Goal: Transaction & Acquisition: Purchase product/service

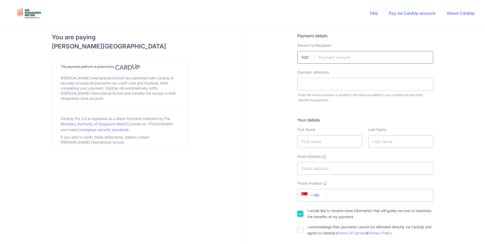
click at [332, 58] on input "text" at bounding box center [365, 57] width 136 height 13
type input "400.00"
click at [306, 86] on input "text" at bounding box center [365, 84] width 136 height 13
paste input "S1 AY2025/26 After School Activity"
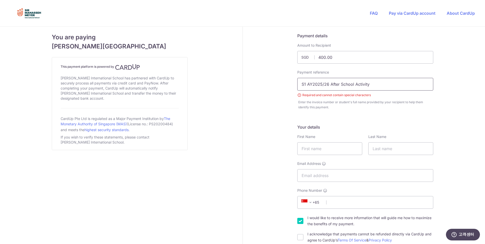
click at [321, 84] on input "S1 AY2025/26 After School Activity" at bounding box center [365, 84] width 136 height 13
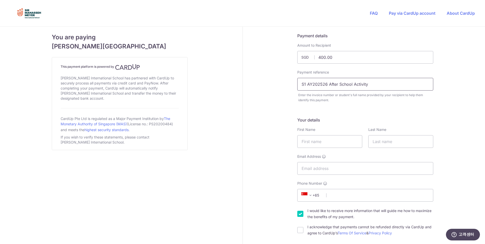
click at [372, 88] on input "S1 AY202526 After School Activity" at bounding box center [365, 84] width 136 height 13
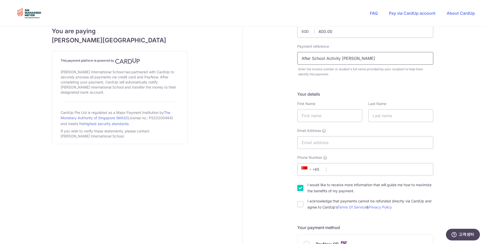
scroll to position [76, 0]
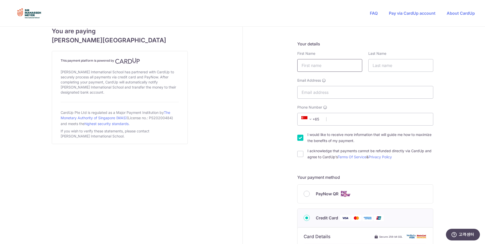
type input "After School Activity [PERSON_NAME]"
click at [330, 67] on input "text" at bounding box center [329, 65] width 65 height 13
type input "Jihyung"
type input "[PERSON_NAME]"
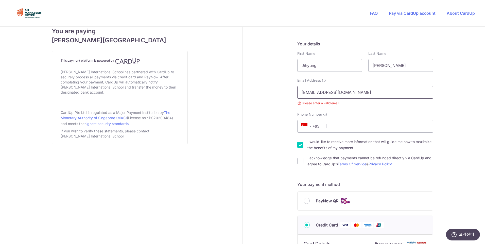
type input "[EMAIL_ADDRESS][DOMAIN_NAME]"
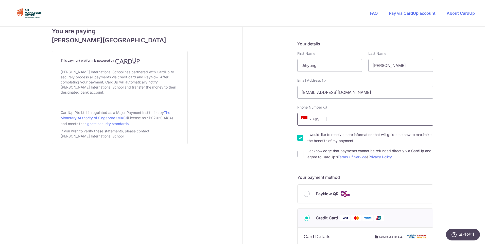
click at [361, 124] on input "Phone Number" at bounding box center [365, 119] width 136 height 13
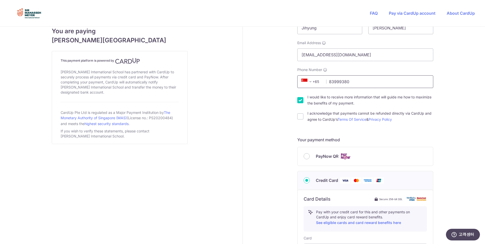
scroll to position [127, 0]
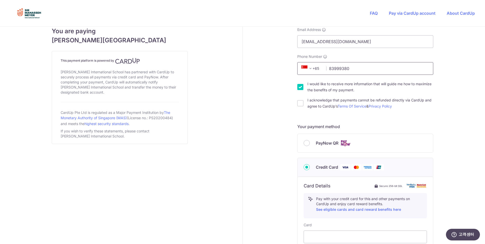
type input "83999380"
click at [301, 103] on div "I acknowledge that payments cannot be refunded directly via CardUp and agree to…" at bounding box center [365, 103] width 136 height 12
click at [299, 104] on input "I acknowledge that payments cannot be refunded directly via CardUp and agree to…" at bounding box center [300, 103] width 6 height 6
checkbox input "true"
click at [308, 141] on div "PayNow QR" at bounding box center [364, 143] width 123 height 6
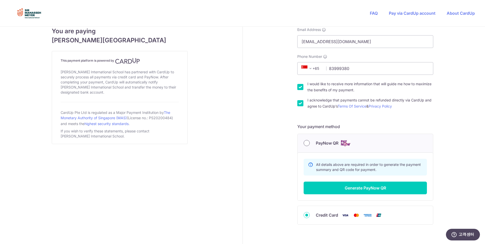
click at [306, 142] on input "PayNow QR" at bounding box center [306, 143] width 6 height 6
radio input "true"
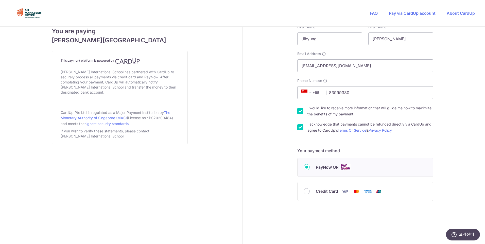
scroll to position [103, 0]
click at [319, 167] on span "PayNow QR" at bounding box center [327, 167] width 23 height 6
click at [309, 167] on input "PayNow QR" at bounding box center [306, 167] width 6 height 6
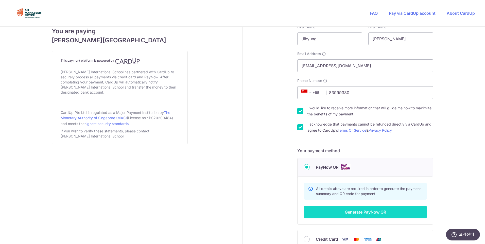
click at [343, 212] on button "Generate PayNow QR" at bounding box center [364, 212] width 123 height 13
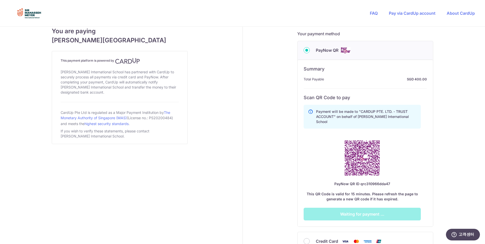
scroll to position [229, 0]
